Goal: Task Accomplishment & Management: Use online tool/utility

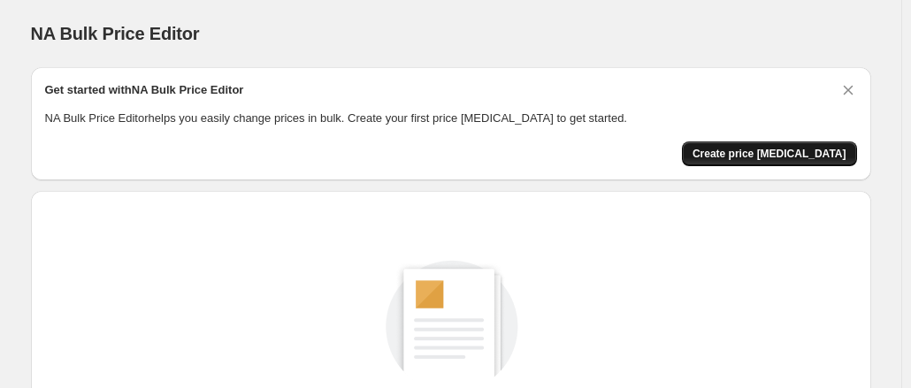
click at [751, 151] on span "Create price [MEDICAL_DATA]" at bounding box center [770, 154] width 154 height 14
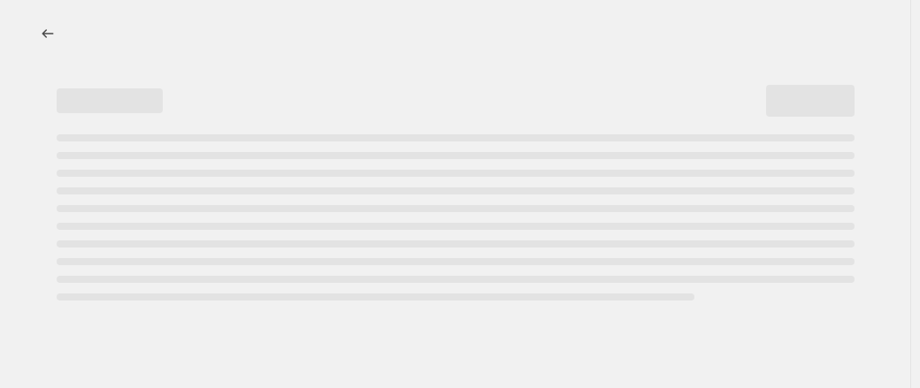
select select "percentage"
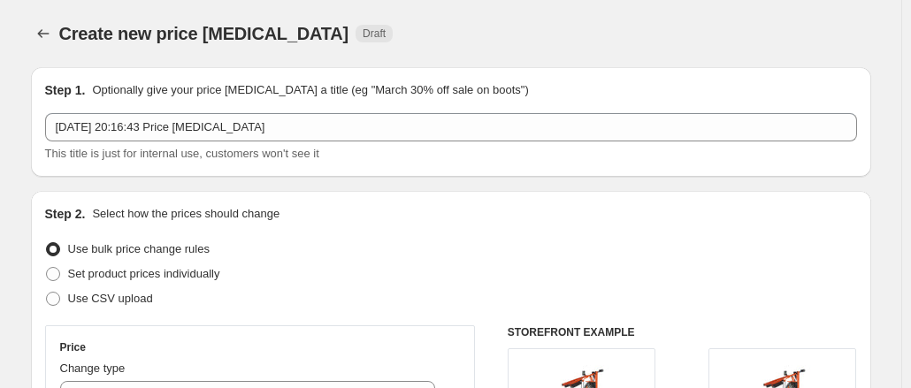
scroll to position [206, 0]
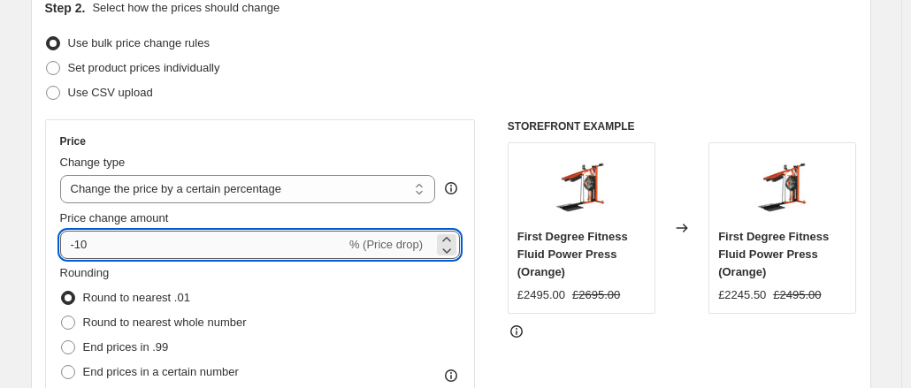
drag, startPoint x: 104, startPoint y: 249, endPoint x: 87, endPoint y: 245, distance: 18.0
click at [87, 245] on input "-10" at bounding box center [203, 245] width 286 height 28
type input "-1"
type input "-50"
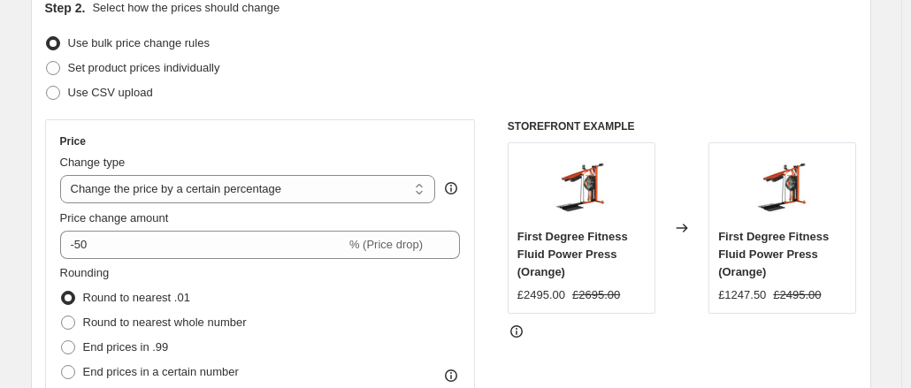
click at [328, 76] on div "Set product prices individually" at bounding box center [451, 68] width 812 height 25
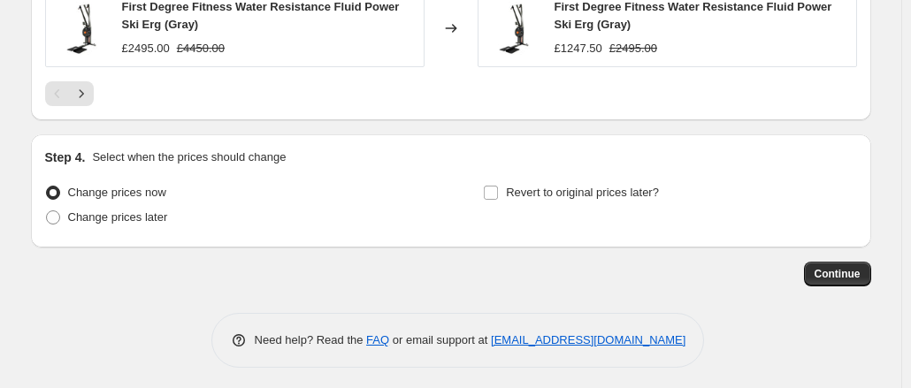
scroll to position [1355, 0]
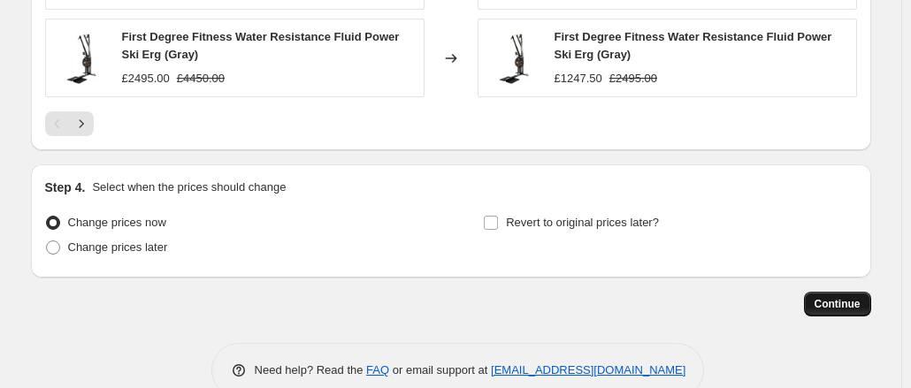
click at [845, 297] on span "Continue" at bounding box center [838, 304] width 46 height 14
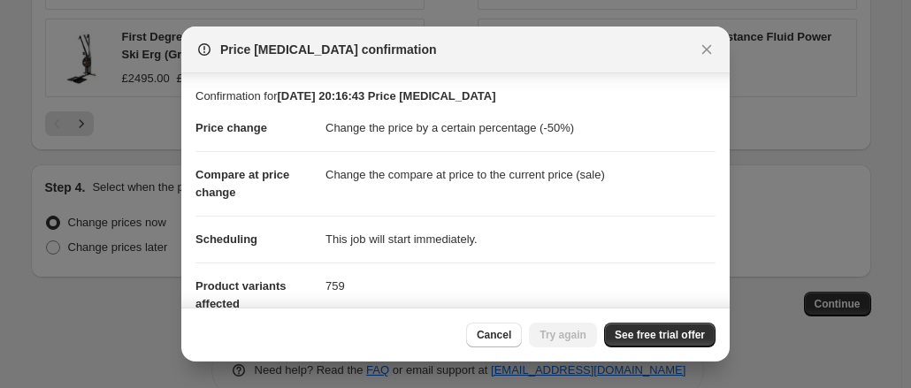
scroll to position [228, 0]
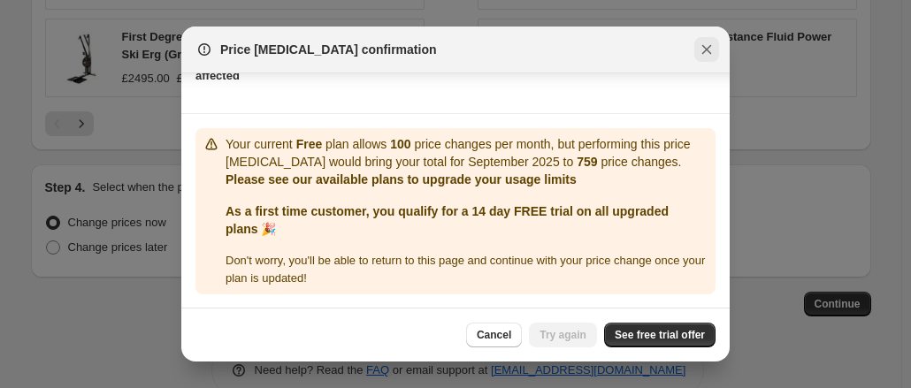
click at [702, 47] on icon "Close" at bounding box center [707, 50] width 18 height 18
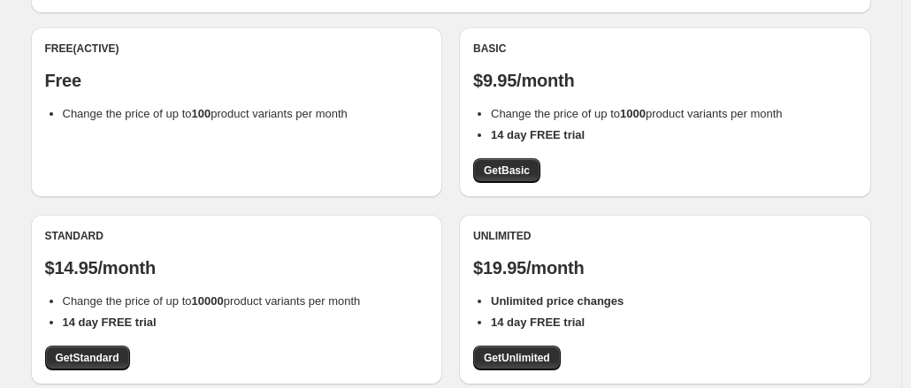
scroll to position [154, 0]
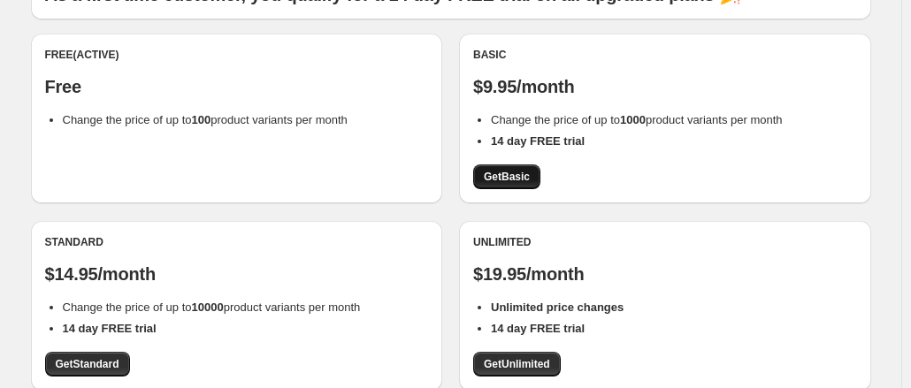
click at [524, 183] on span "Get Basic" at bounding box center [507, 177] width 46 height 14
